Goal: Transaction & Acquisition: Subscribe to service/newsletter

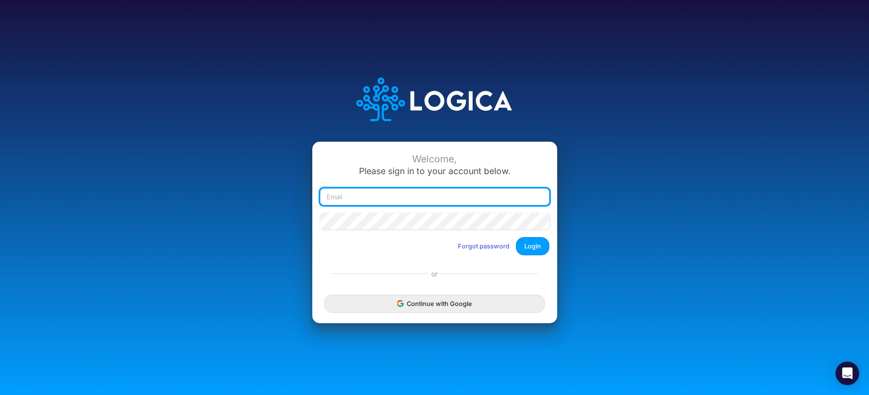
click at [391, 198] on input "email" at bounding box center [434, 196] width 229 height 17
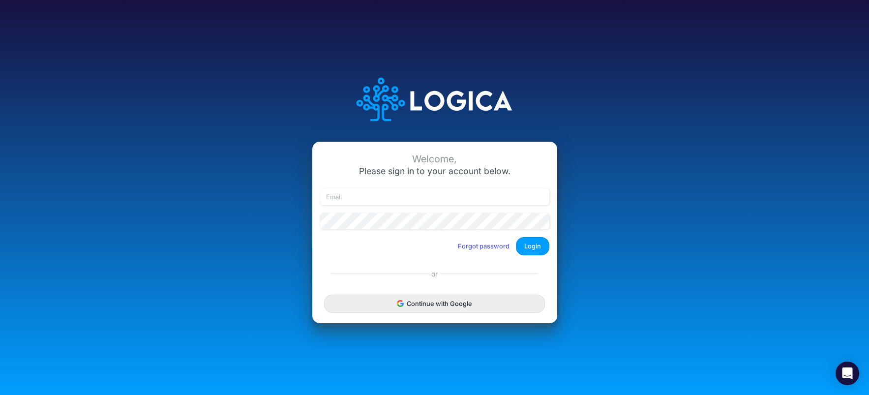
click at [477, 267] on div "Welcome, Please sign in to your account below. Forgot password Login or Continu…" at bounding box center [435, 232] width 246 height 182
click at [492, 247] on button "Forgot password" at bounding box center [483, 246] width 64 height 16
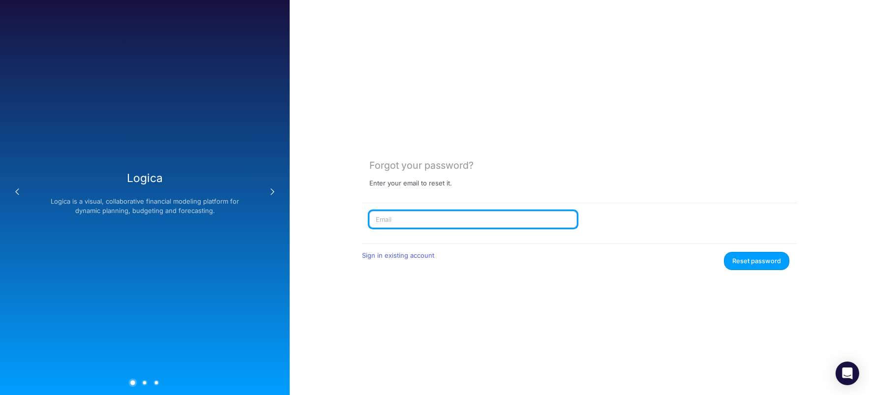
click at [437, 219] on input "text" at bounding box center [472, 219] width 207 height 17
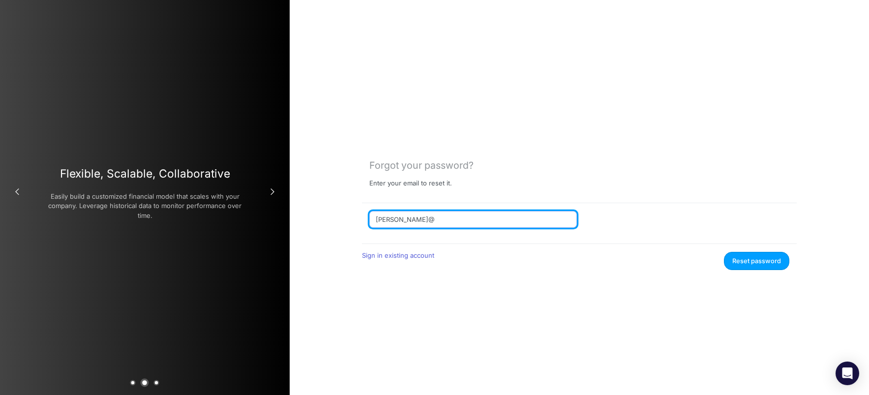
type input "[PERSON_NAME][EMAIL_ADDRESS][DOMAIN_NAME]"
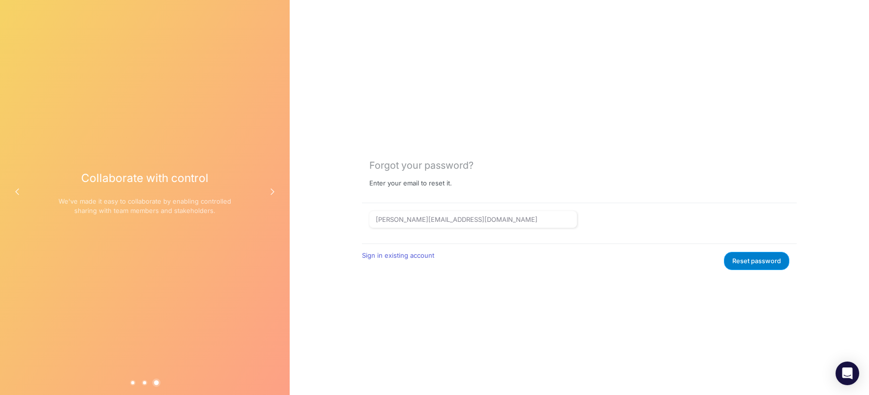
click at [739, 264] on button "Reset password" at bounding box center [756, 261] width 65 height 18
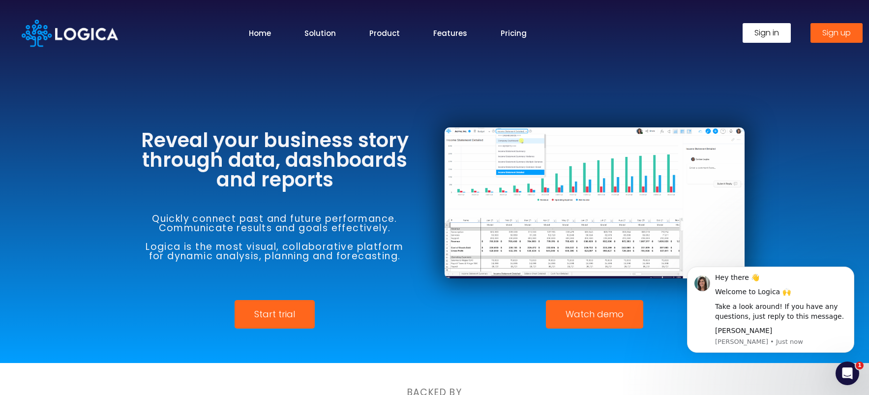
click at [834, 36] on span "Sign up" at bounding box center [836, 33] width 29 height 8
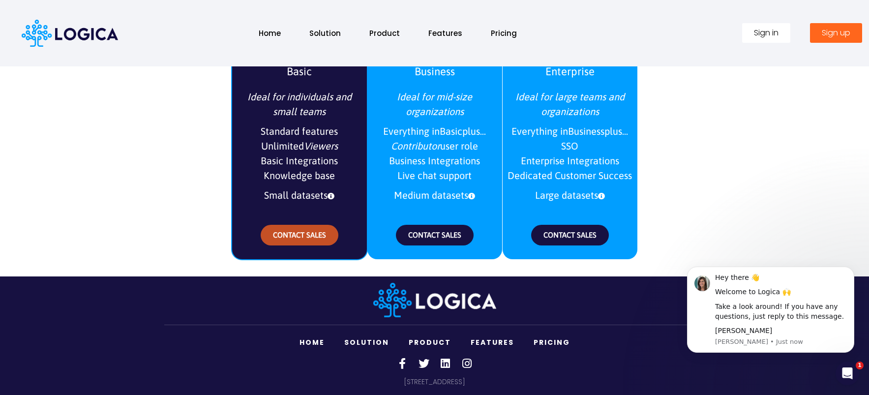
scroll to position [1182, 0]
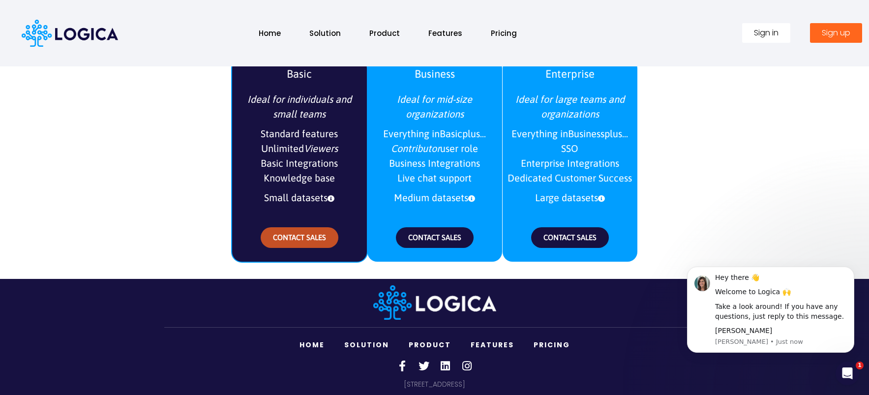
click at [304, 234] on span "CONTACT SALES" at bounding box center [299, 237] width 53 height 8
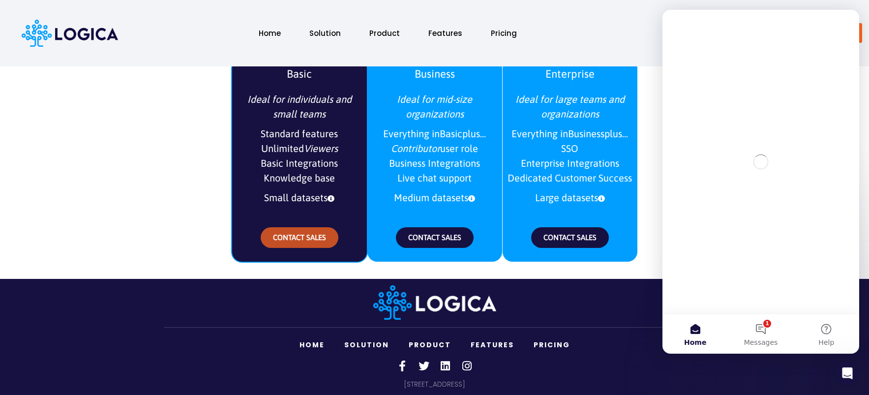
scroll to position [0, 0]
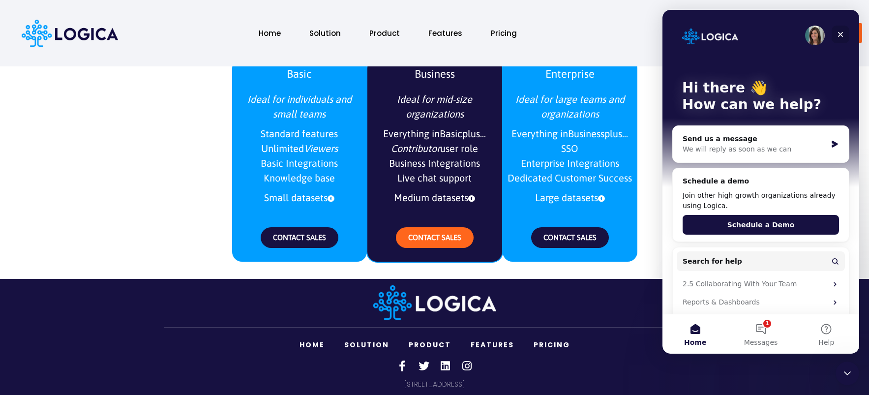
click at [844, 33] on icon "Close" at bounding box center [840, 34] width 8 height 8
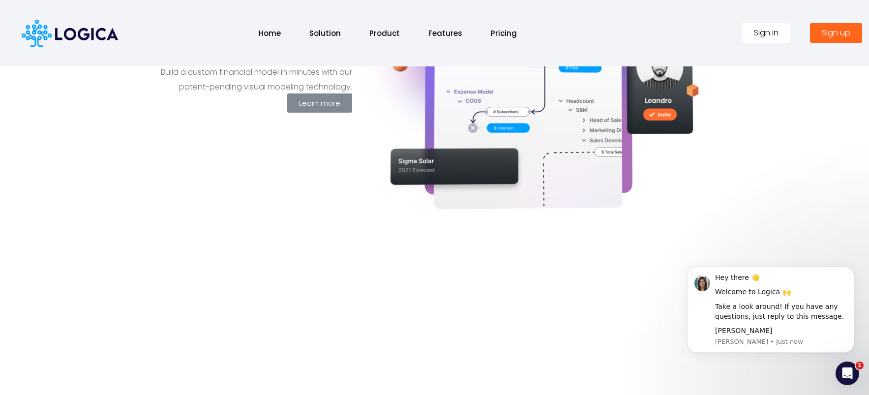
scroll to position [366, 0]
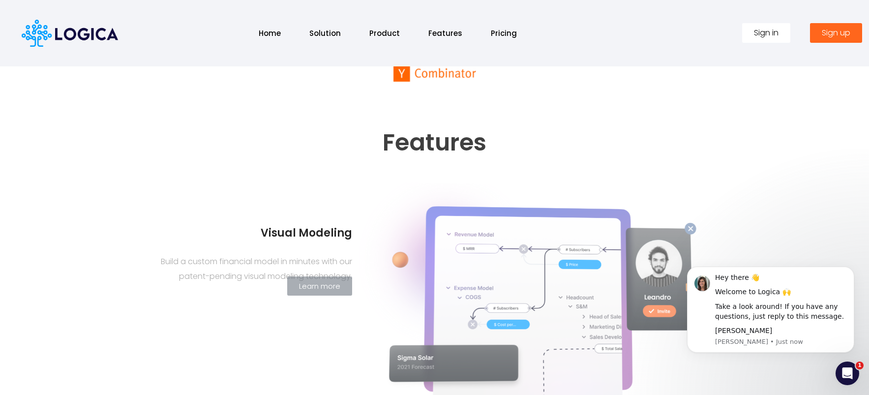
click at [830, 30] on span "Sign up" at bounding box center [835, 33] width 29 height 8
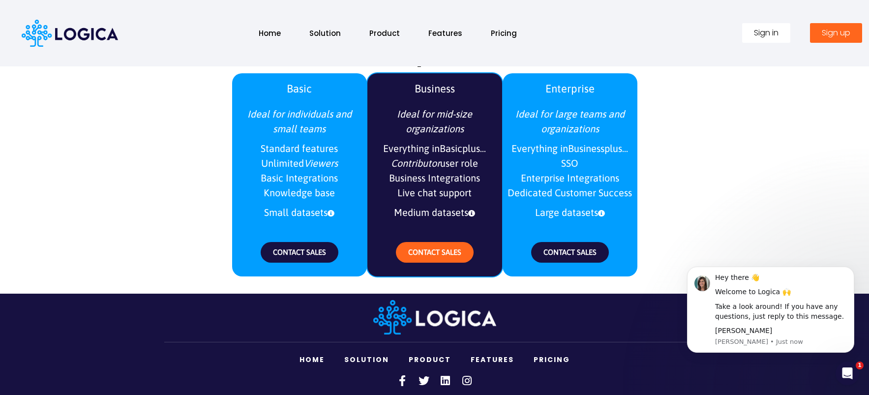
scroll to position [1208, 0]
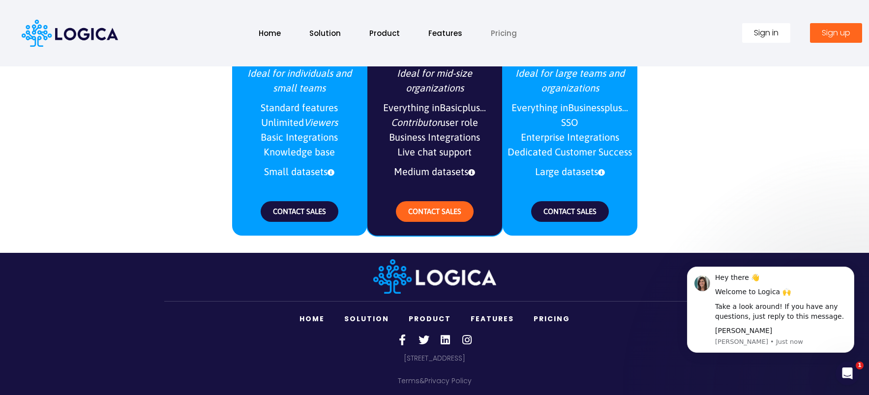
click at [496, 35] on link "Pricing" at bounding box center [504, 33] width 46 height 21
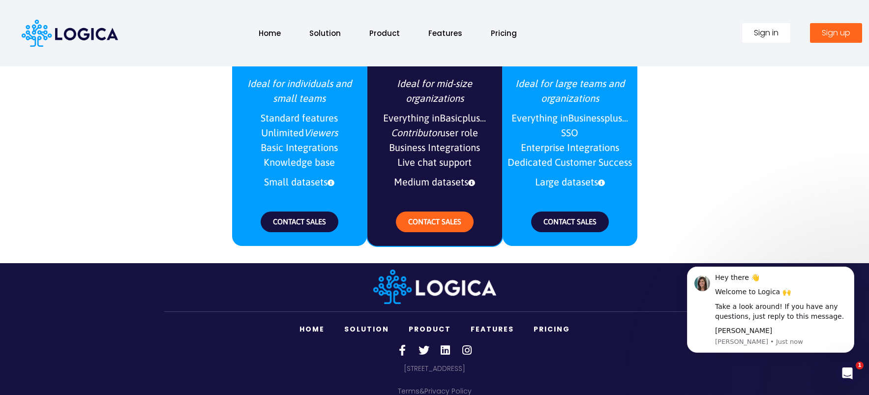
scroll to position [1196, 0]
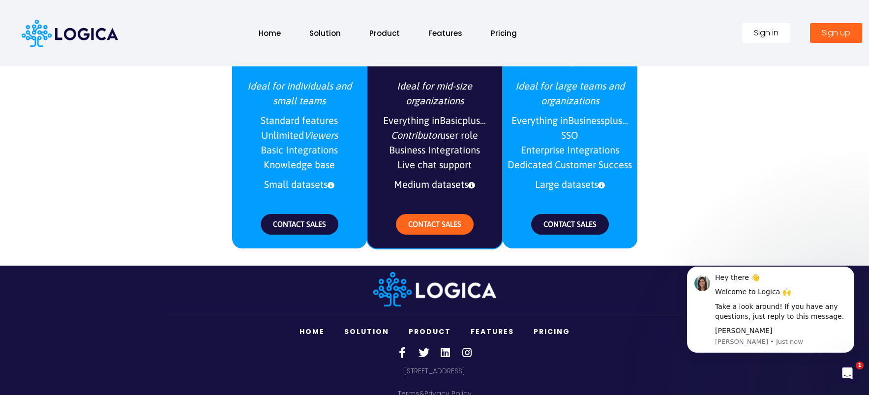
click at [840, 34] on span "Sign up" at bounding box center [835, 33] width 29 height 8
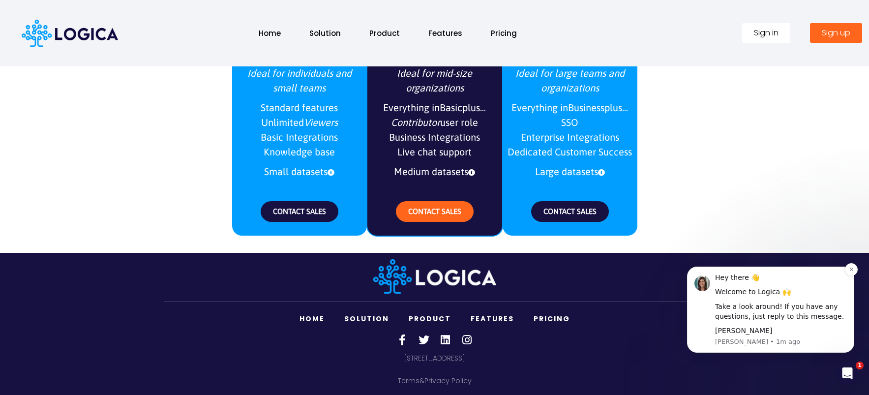
click at [762, 313] on div "Take a look around! If you have any questions, just reply to this message." at bounding box center [781, 311] width 132 height 19
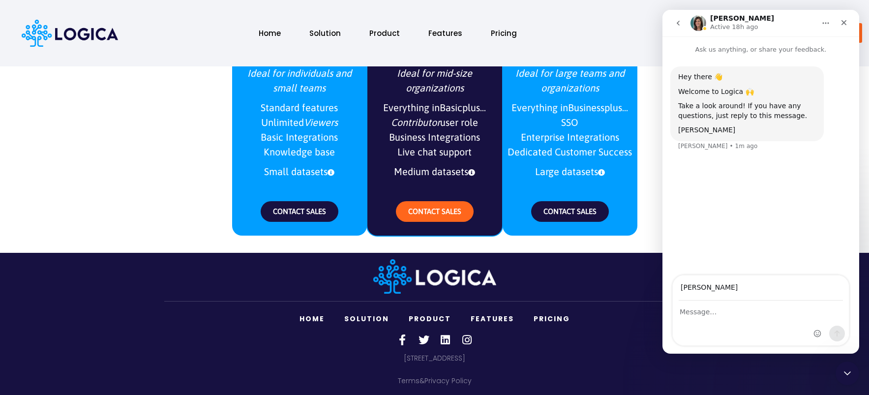
type input "[PERSON_NAME][EMAIL_ADDRESS][DOMAIN_NAME]"
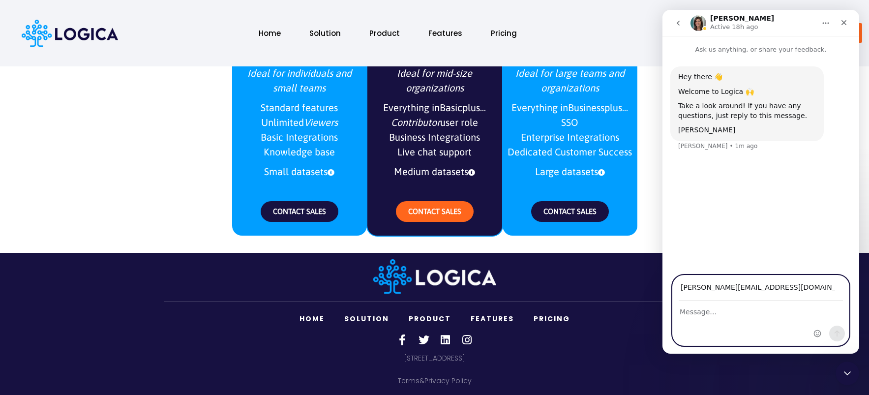
click at [682, 315] on textarea "Message…" at bounding box center [761, 309] width 176 height 17
type textarea "need to sign up for a free account"
click at [840, 333] on icon "Send a message…" at bounding box center [837, 333] width 8 height 8
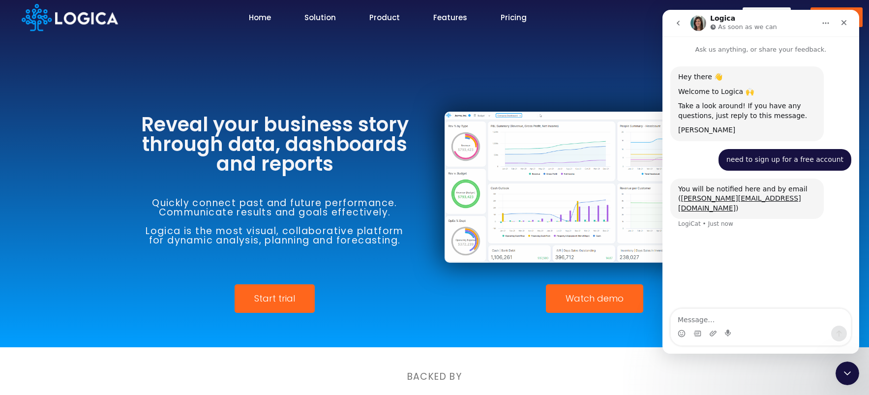
scroll to position [0, 0]
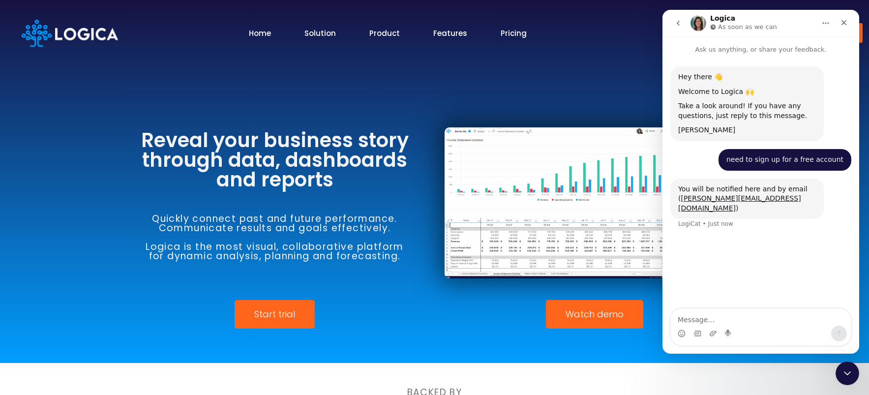
click at [297, 317] on link "Start trial" at bounding box center [274, 314] width 80 height 29
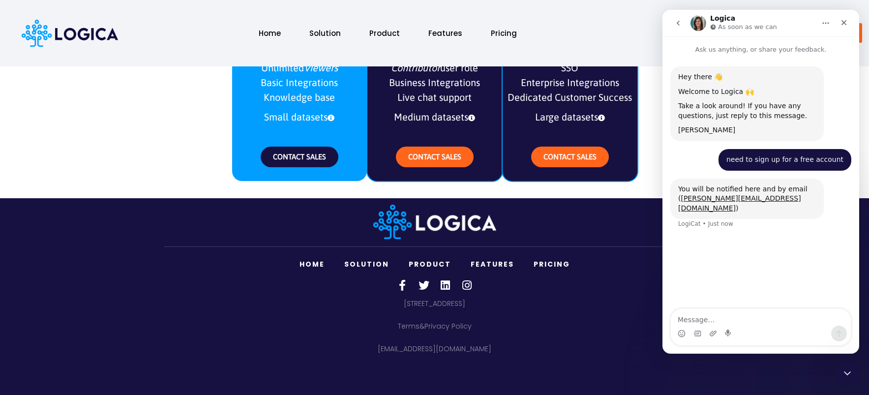
scroll to position [944, 0]
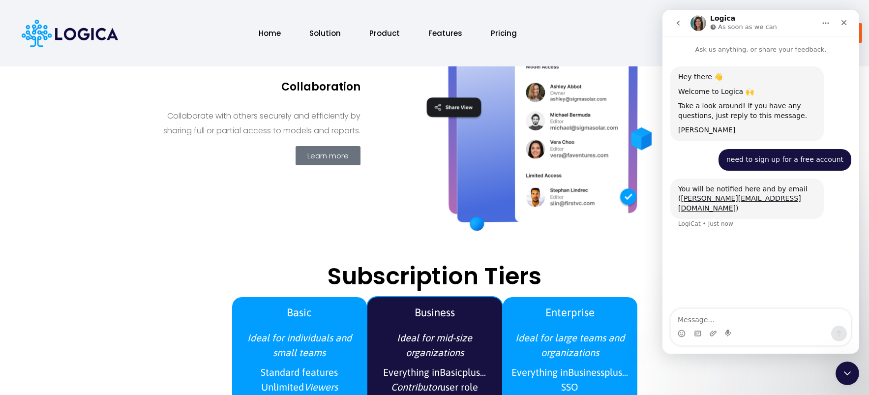
click at [682, 21] on button "go back" at bounding box center [678, 23] width 19 height 19
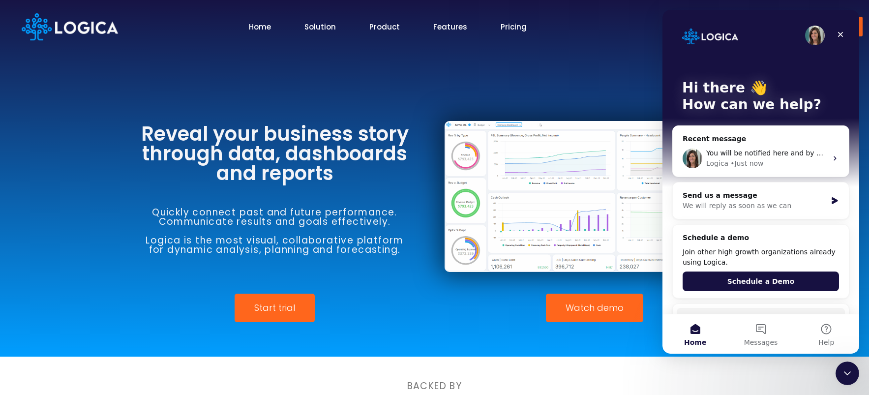
scroll to position [0, 0]
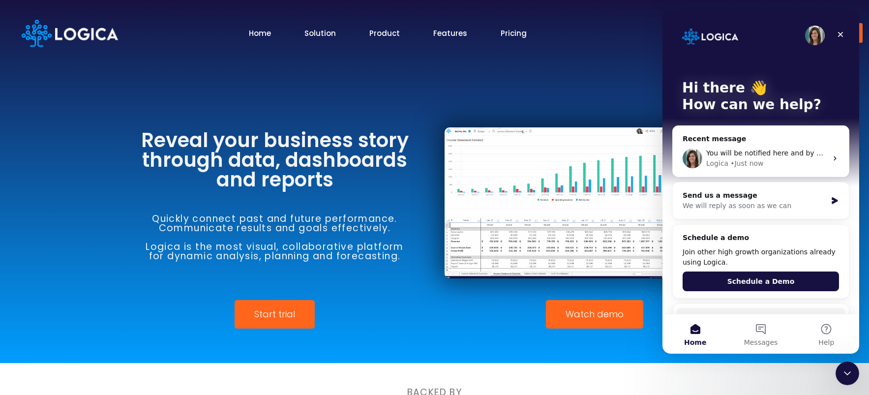
click at [256, 33] on link "Home" at bounding box center [260, 33] width 22 height 11
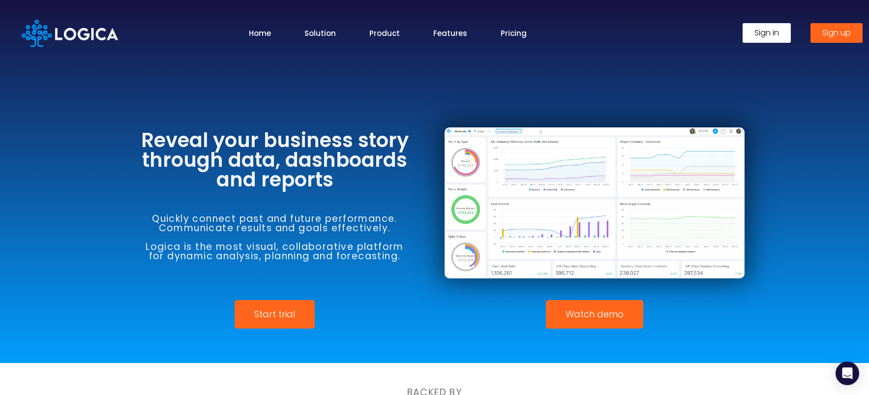
click at [775, 33] on span "Sign in" at bounding box center [766, 33] width 25 height 8
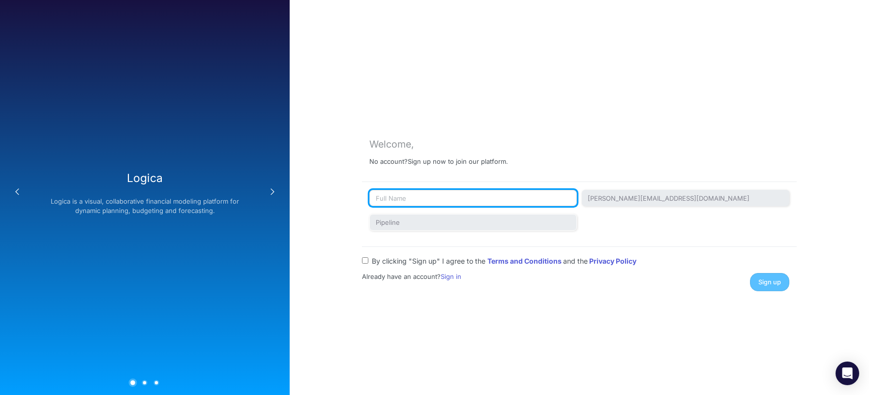
click at [439, 201] on input "text" at bounding box center [472, 198] width 207 height 17
type input "[PERSON_NAME]"
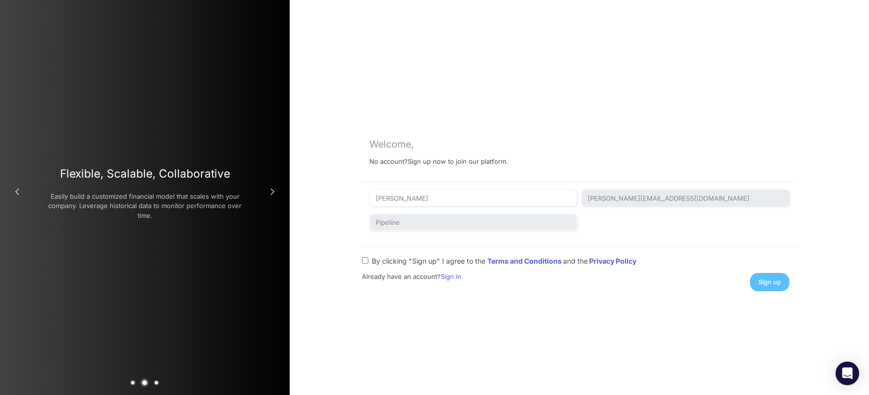
click at [362, 260] on input "By clicking "Sign up" I agree to the Terms and Conditions and the Privacy Policy" at bounding box center [365, 260] width 6 height 6
checkbox input "true"
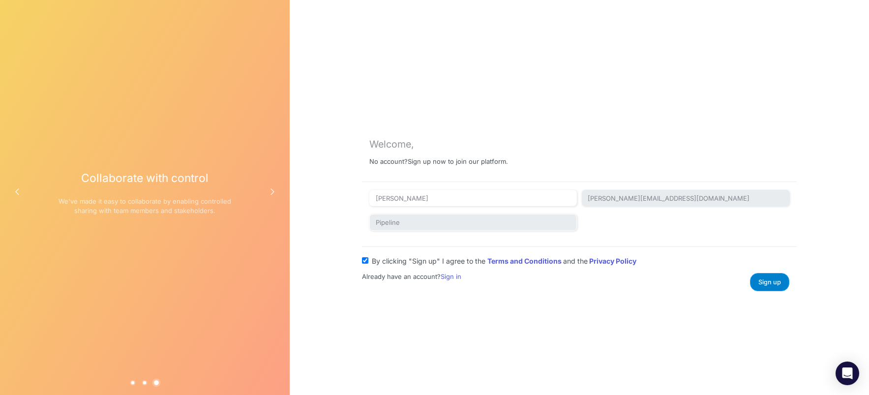
click at [764, 284] on span "Sign up" at bounding box center [769, 281] width 23 height 7
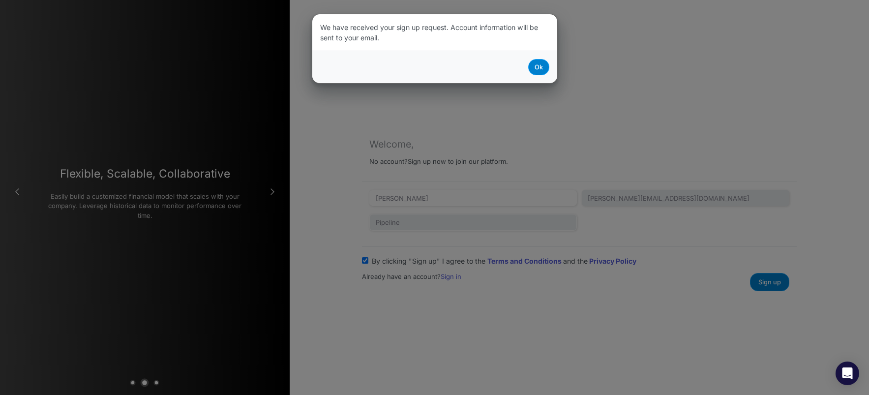
click at [539, 70] on button "Ok" at bounding box center [538, 67] width 21 height 16
